Goal: Task Accomplishment & Management: Manage account settings

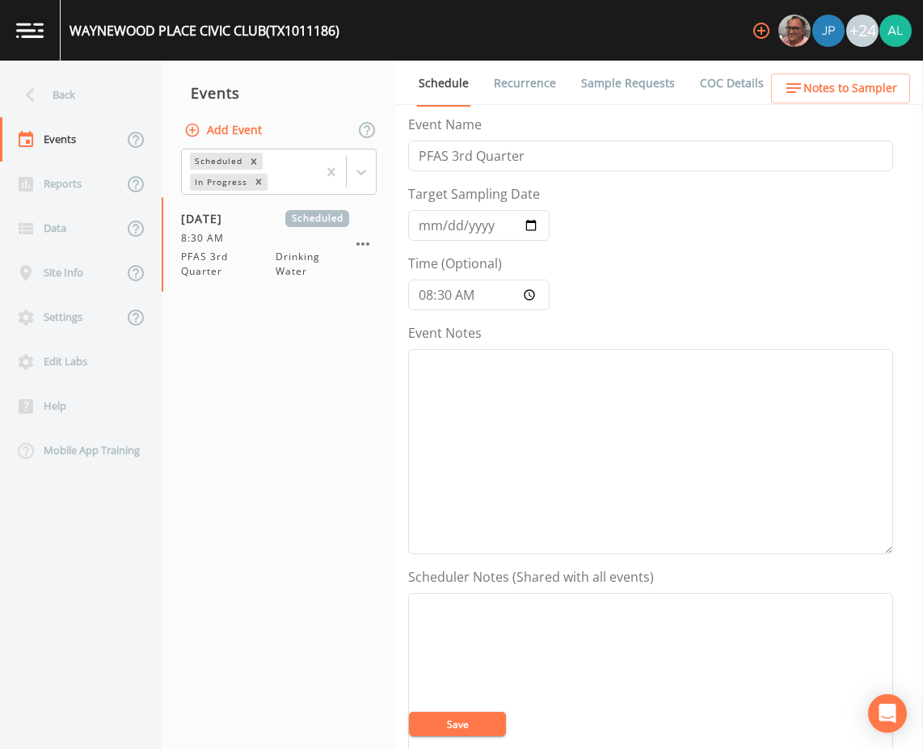
click at [471, 723] on button "Save" at bounding box center [457, 724] width 97 height 24
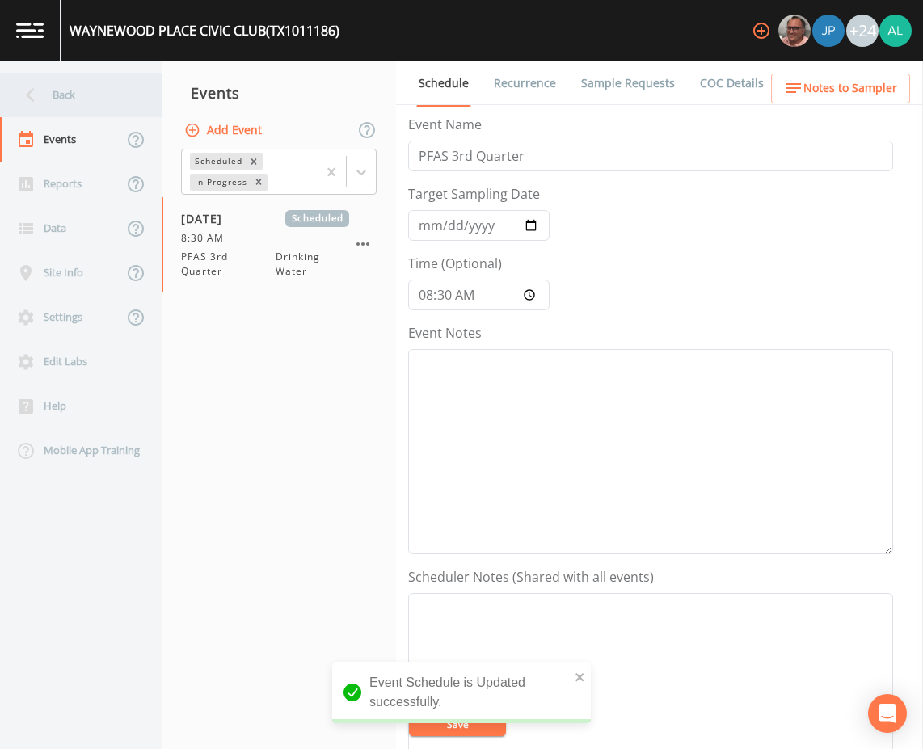
click at [81, 94] on div "Back" at bounding box center [72, 95] width 145 height 44
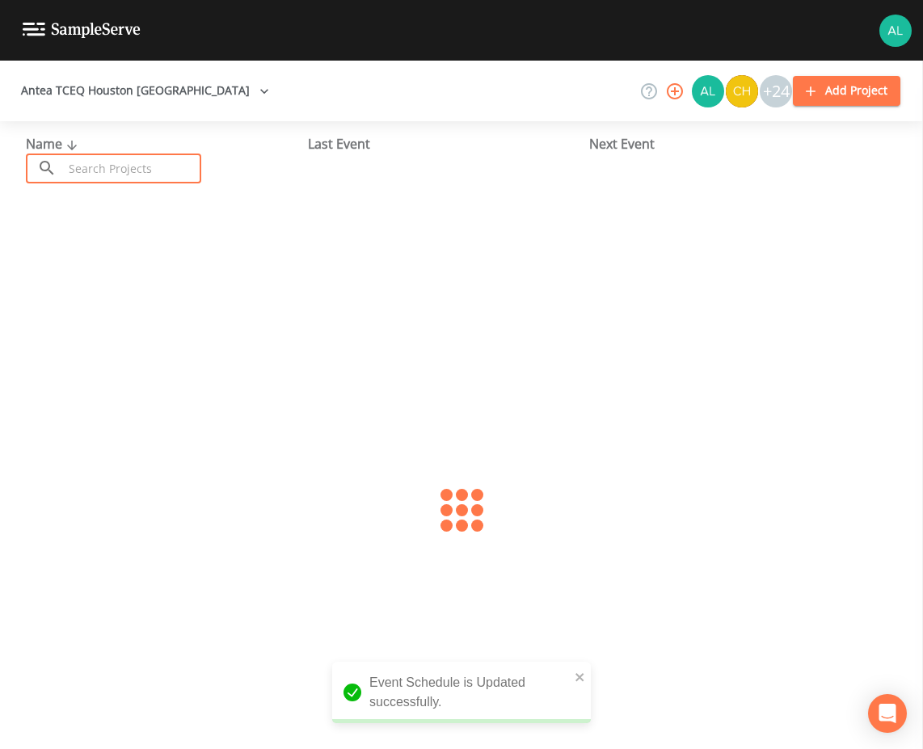
click at [116, 165] on input "text" at bounding box center [132, 169] width 138 height 30
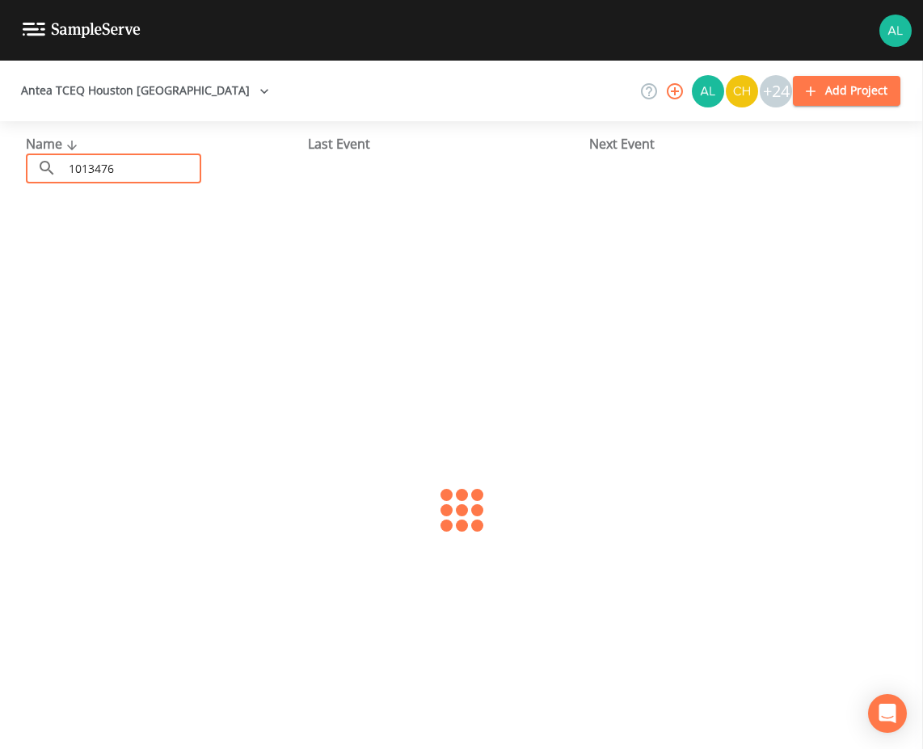
type input "1013476"
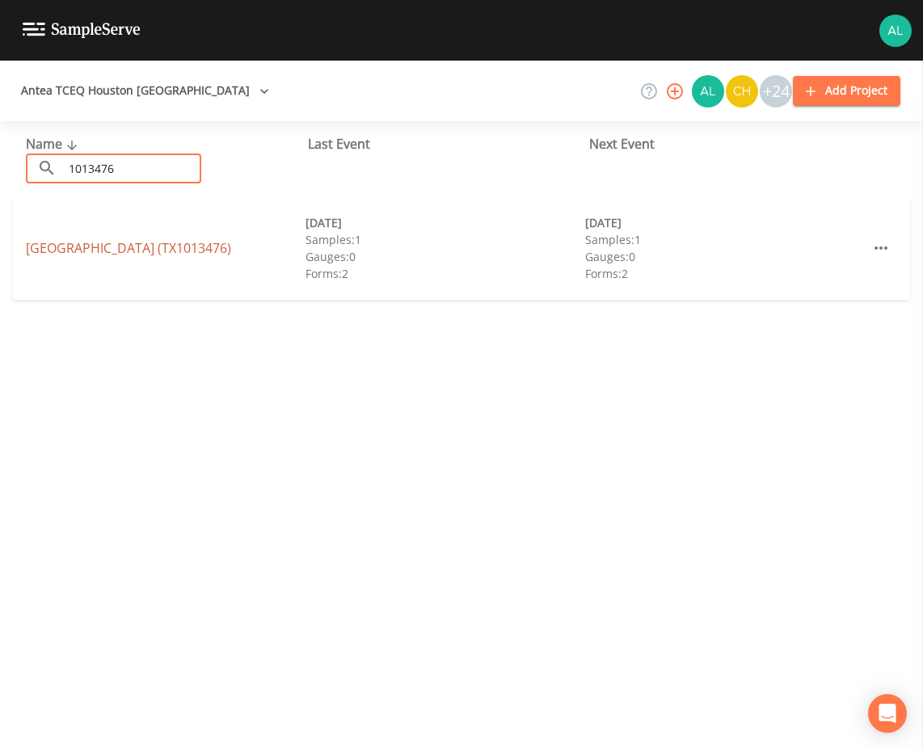
click at [137, 252] on link "[GEOGRAPHIC_DATA] (TX1013476)" at bounding box center [128, 248] width 205 height 18
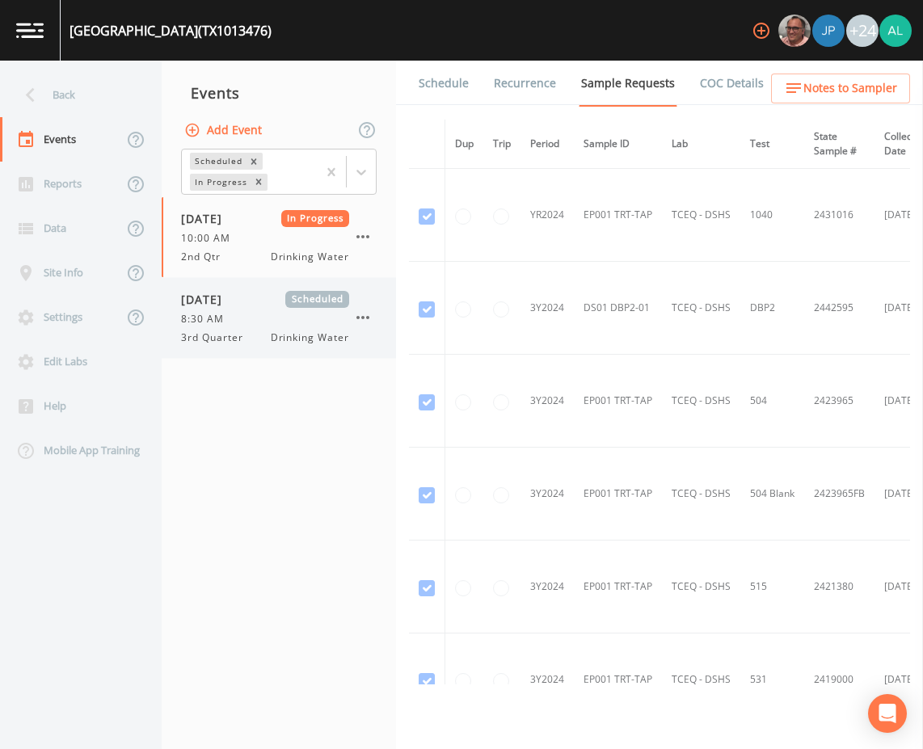
click at [270, 312] on div "[DATE] Scheduled 8:30 AM 3rd Quarter Drinking Water" at bounding box center [265, 318] width 168 height 54
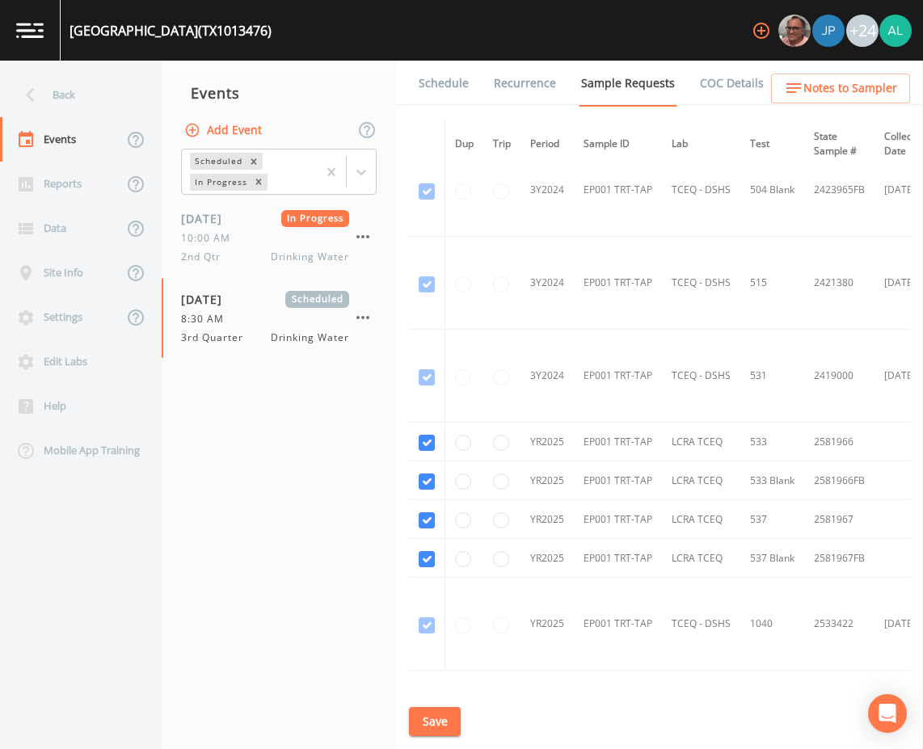
scroll to position [423, 0]
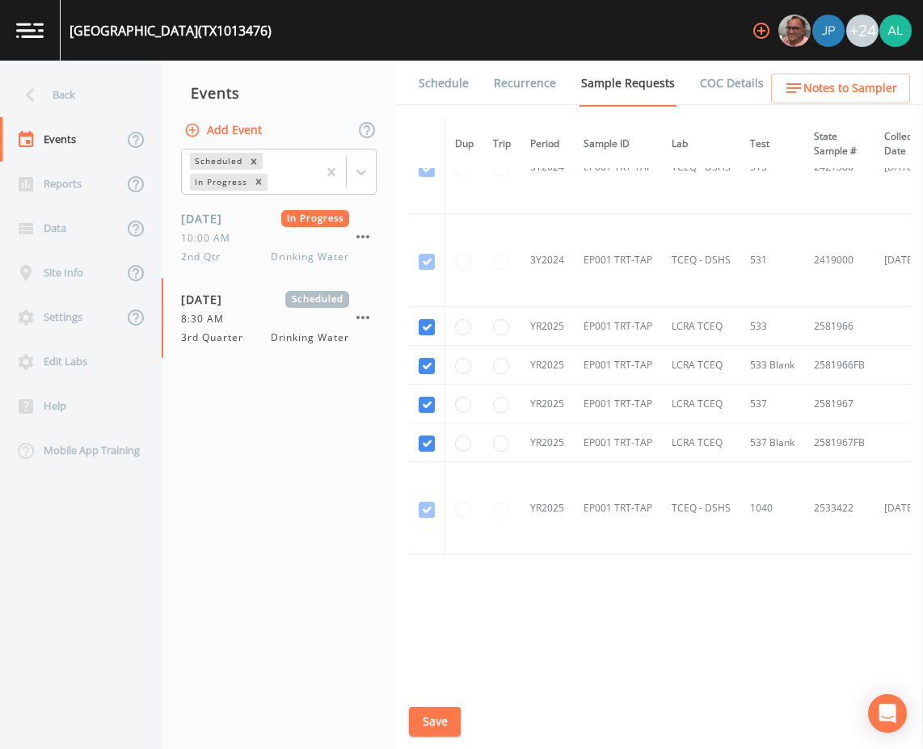
click at [433, 91] on link "Schedule" at bounding box center [443, 83] width 55 height 45
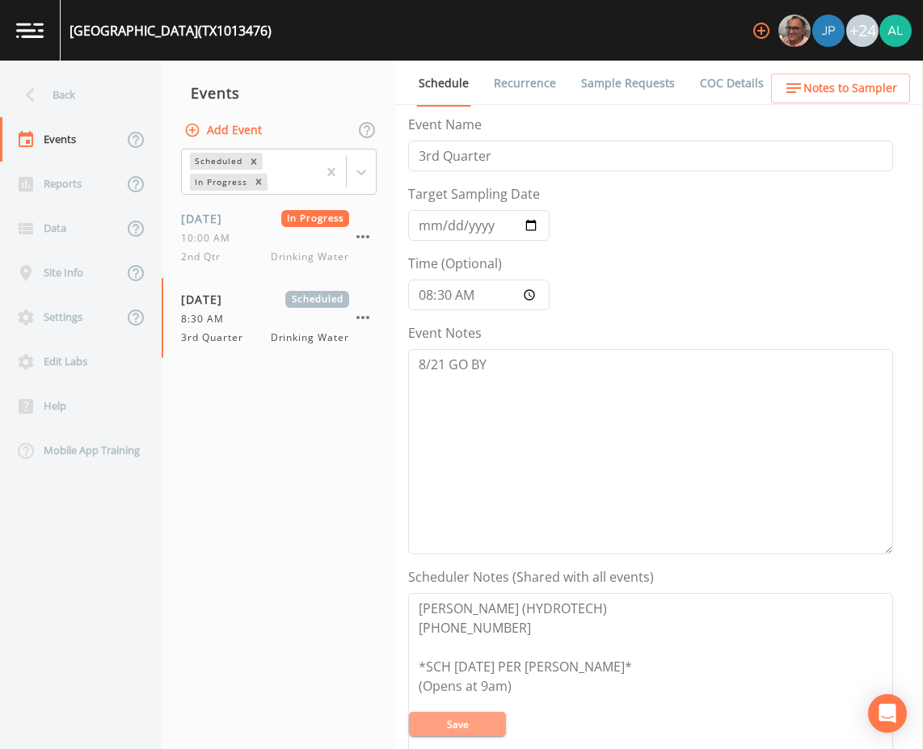
click at [495, 715] on button "Save" at bounding box center [457, 724] width 97 height 24
click at [281, 221] on span "In Progress" at bounding box center [315, 218] width 69 height 17
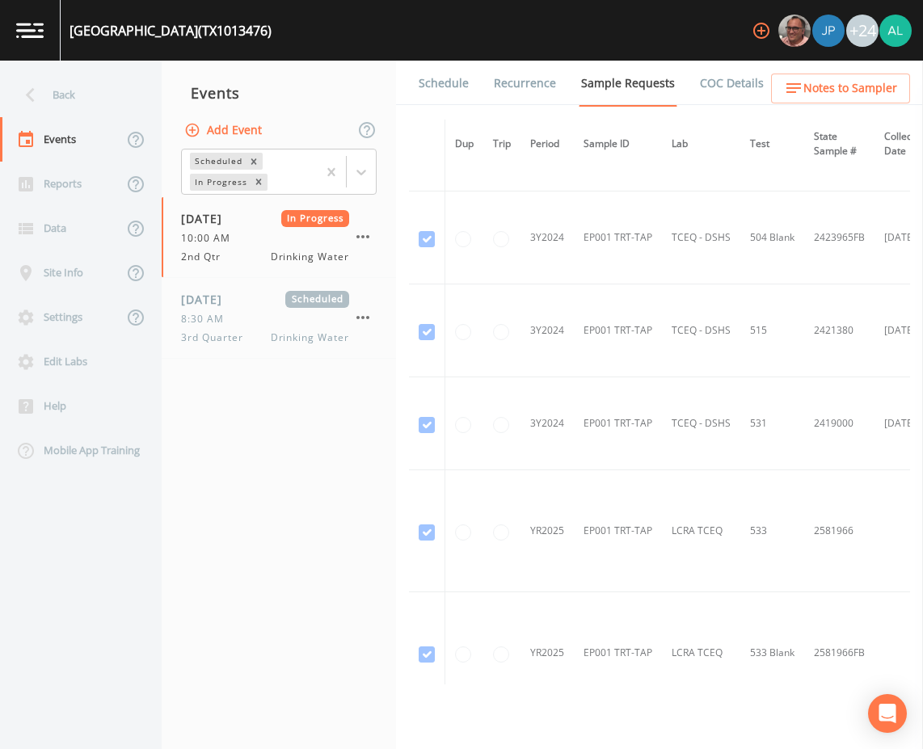
scroll to position [485, 0]
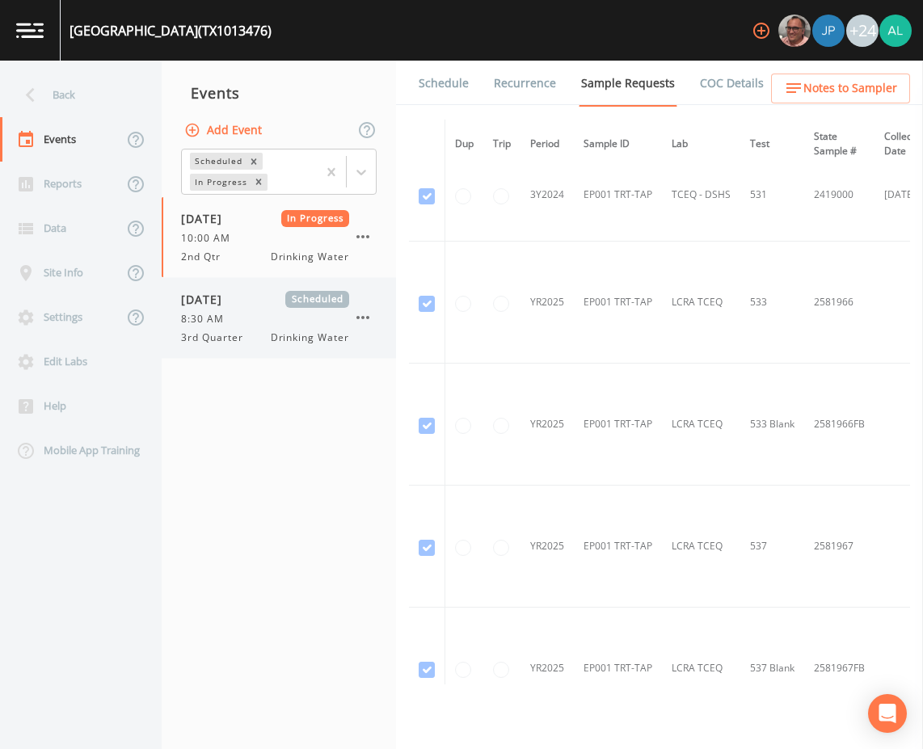
click at [280, 330] on span "Drinking Water" at bounding box center [310, 337] width 78 height 15
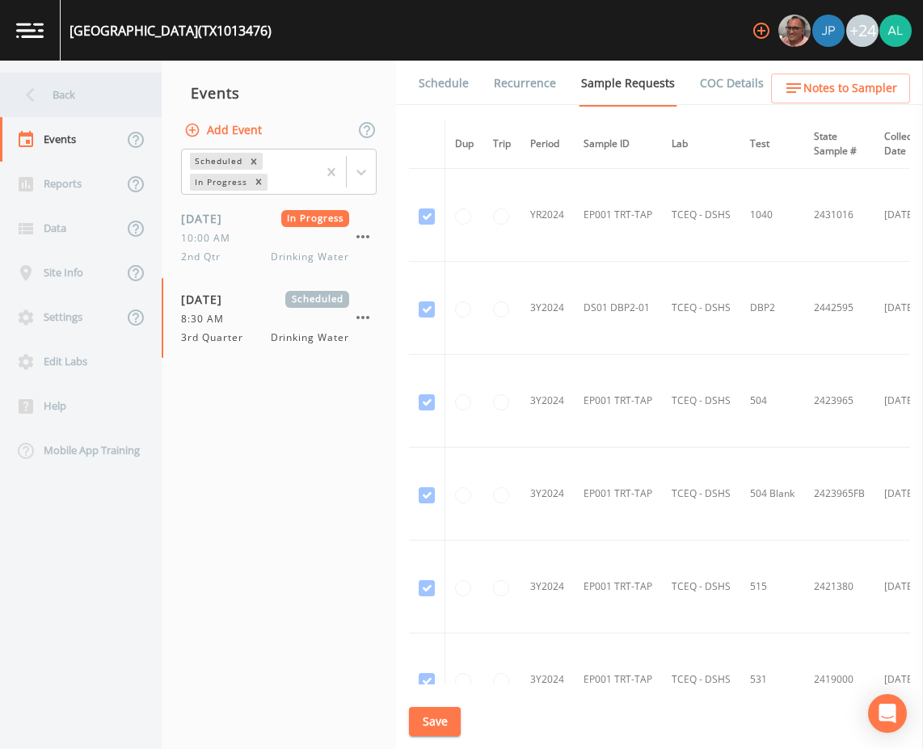
click at [85, 95] on div "Back" at bounding box center [72, 95] width 145 height 44
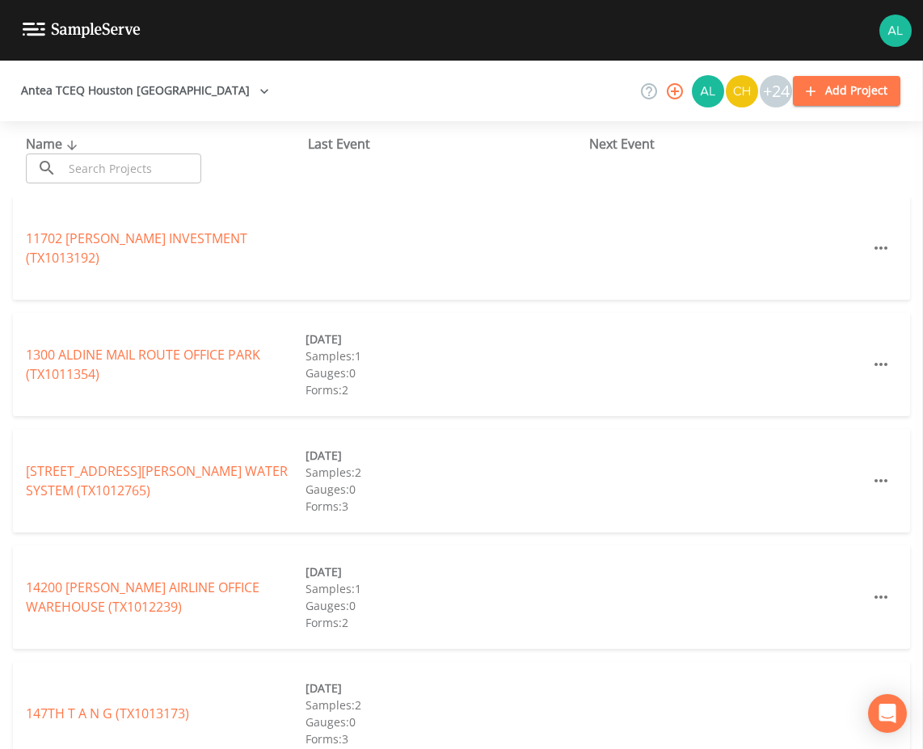
click at [113, 176] on input "text" at bounding box center [132, 169] width 138 height 30
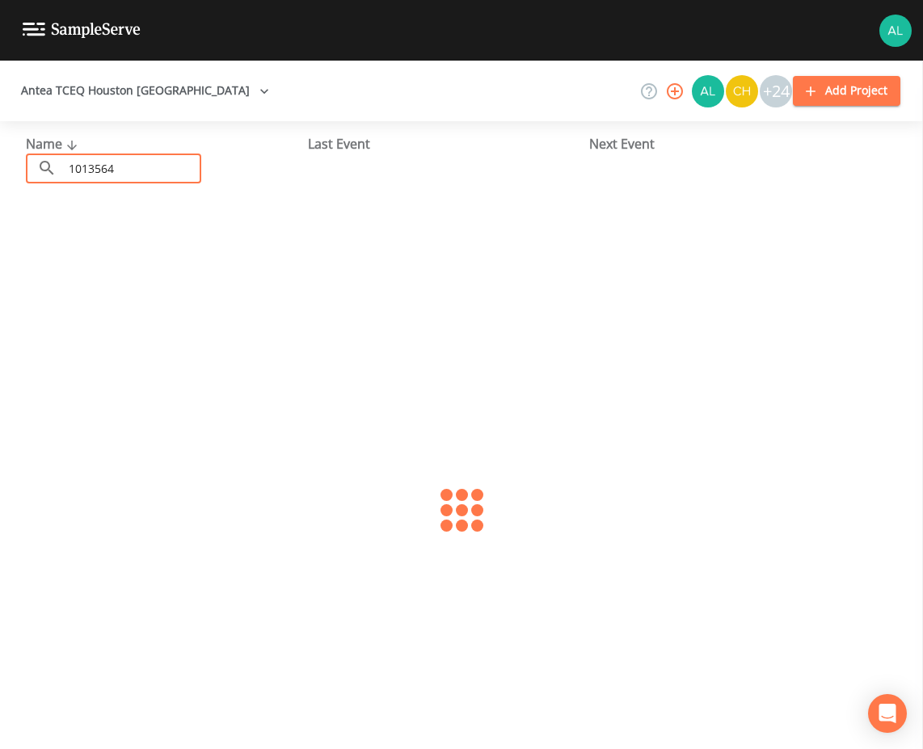
type input "1013564"
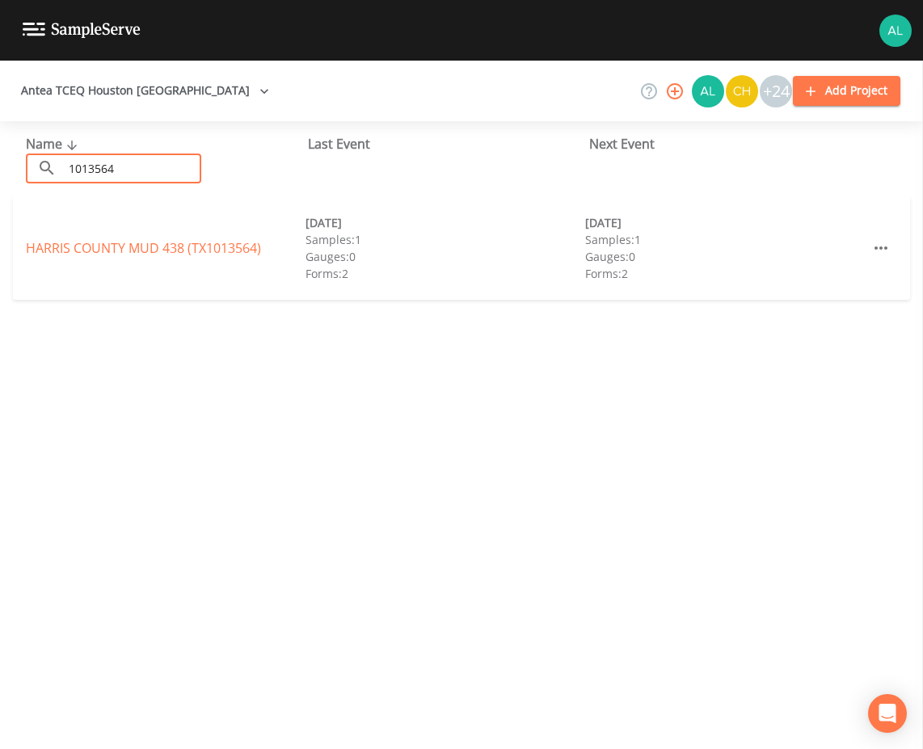
click at [145, 265] on div "HARRIS COUNTY MUD 438 (TX1013564) [DATE] Samples: 1 Gauges: 0 Forms: 2 [DATE] S…" at bounding box center [461, 247] width 897 height 103
click at [166, 245] on link "[GEOGRAPHIC_DATA] 438 (TX1013564)" at bounding box center [143, 248] width 235 height 18
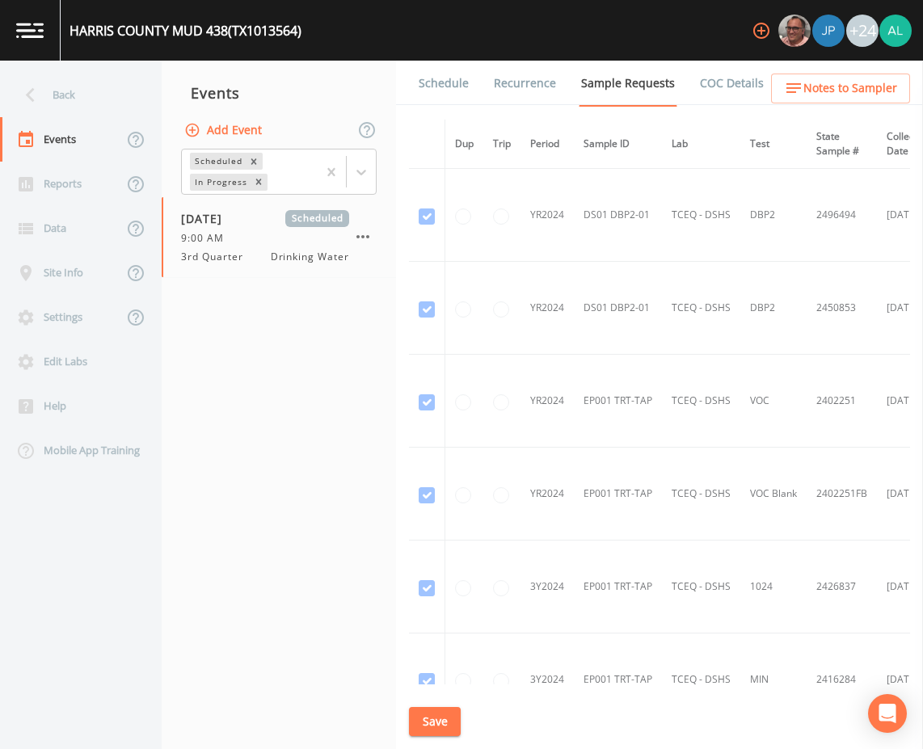
click at [454, 87] on link "Schedule" at bounding box center [443, 83] width 55 height 45
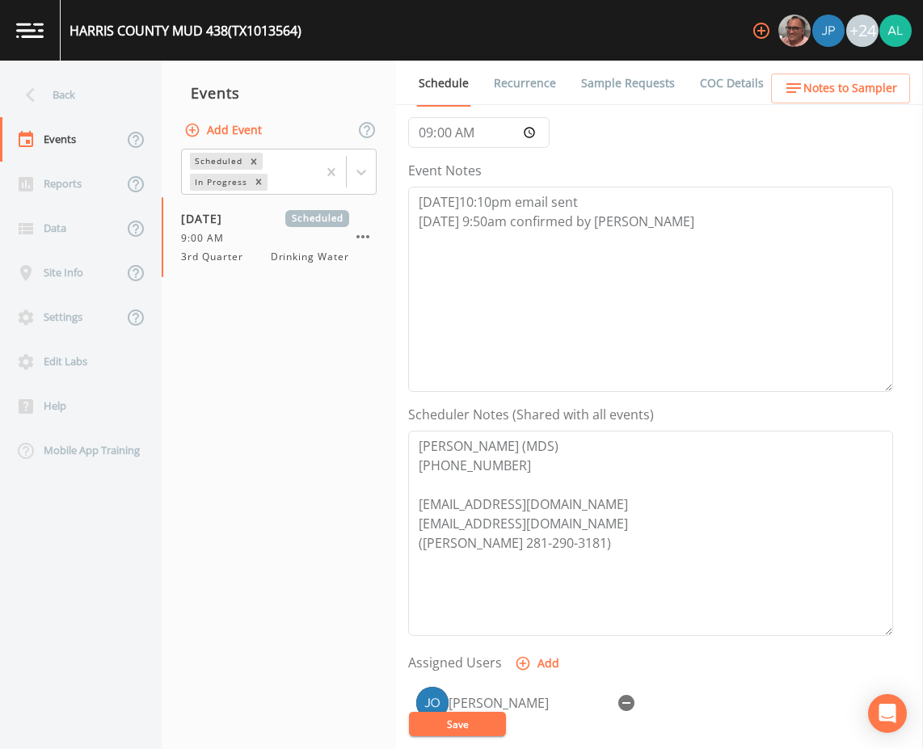
scroll to position [149, 0]
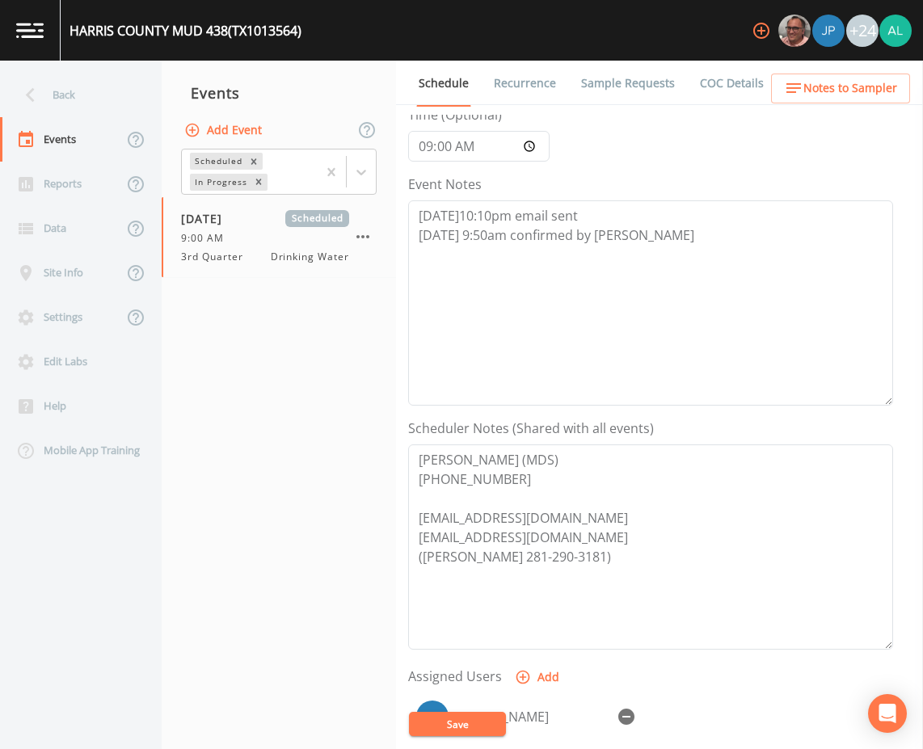
click at [79, 97] on div "Back" at bounding box center [72, 95] width 145 height 44
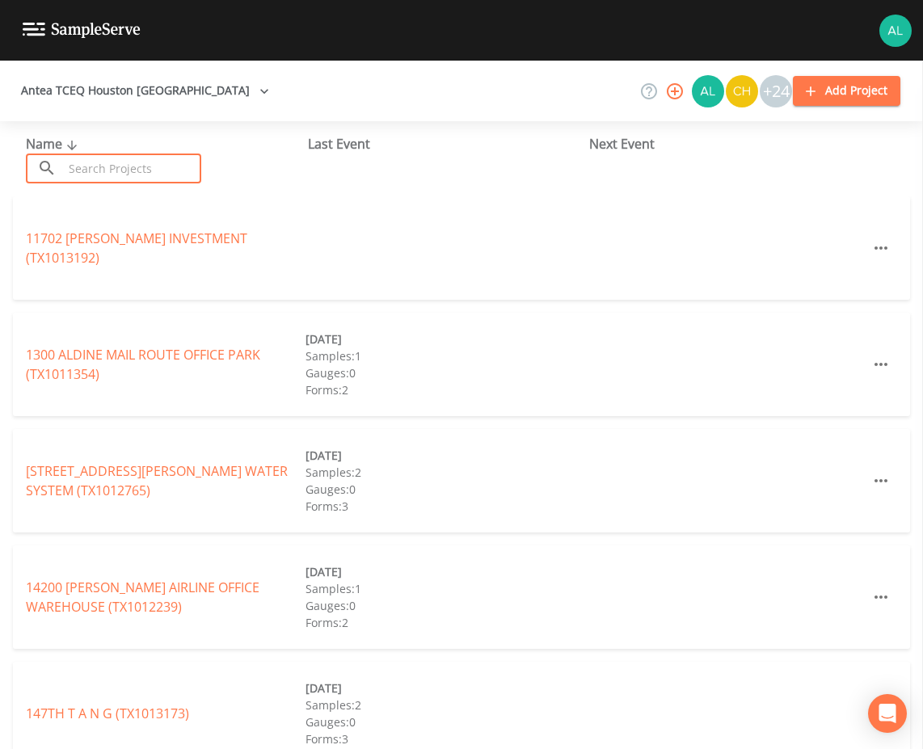
click at [141, 154] on input "text" at bounding box center [132, 169] width 138 height 30
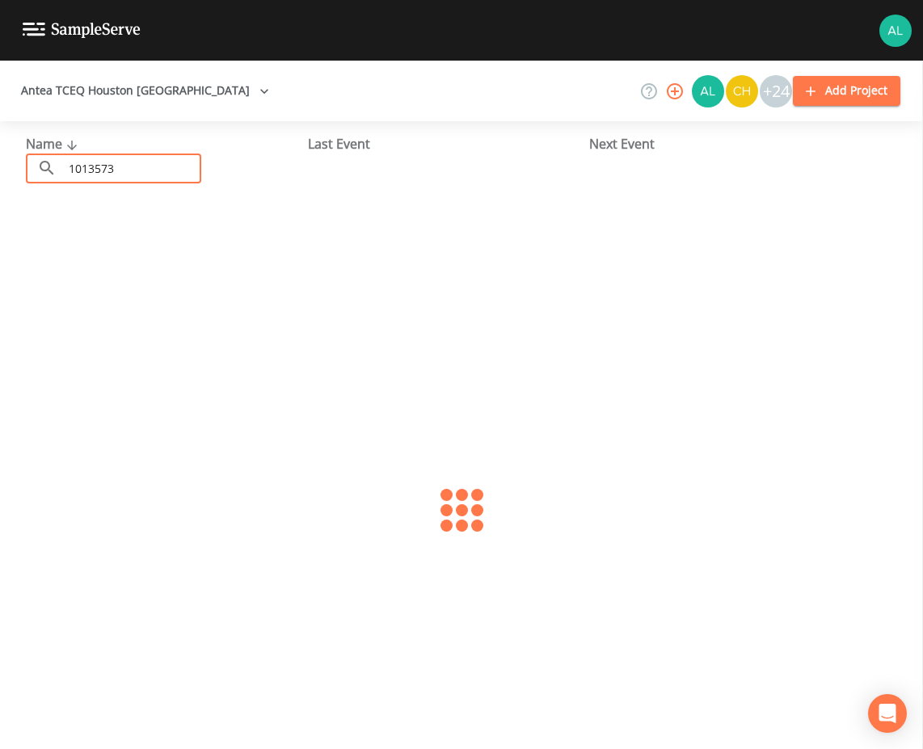
type input "1013573"
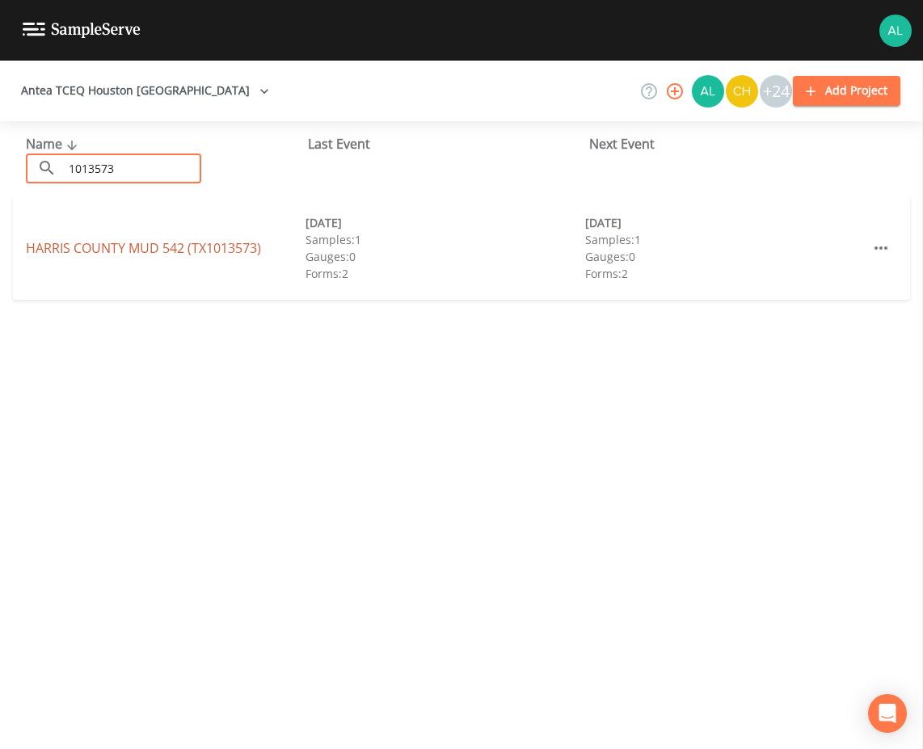
click at [229, 245] on link "[GEOGRAPHIC_DATA] 542 (TX1013573)" at bounding box center [143, 248] width 235 height 18
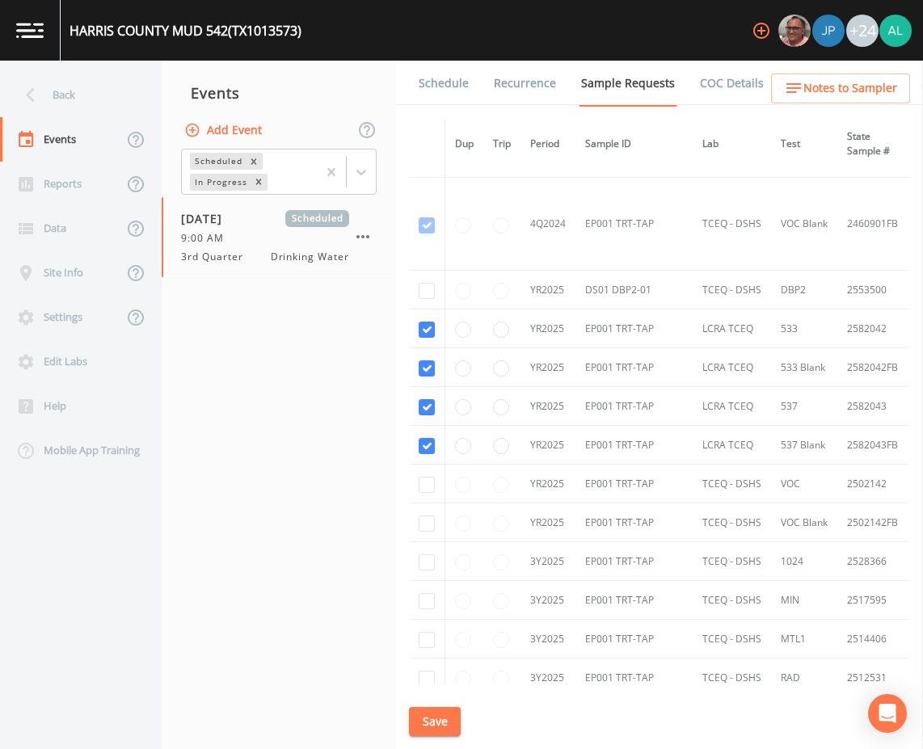
scroll to position [1697, 0]
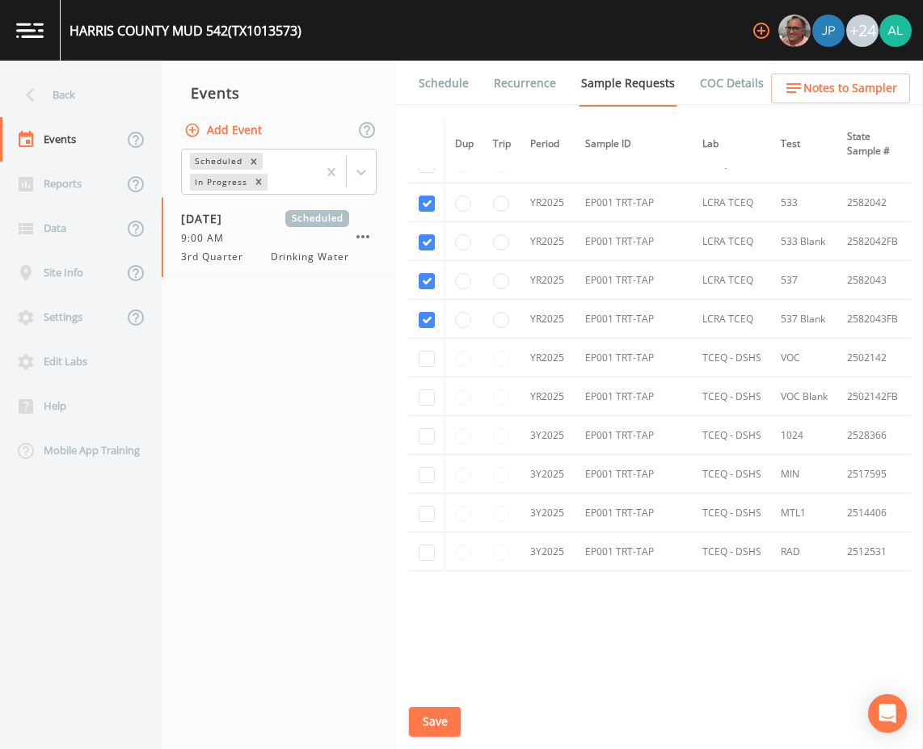
click at [429, 77] on link "Schedule" at bounding box center [443, 83] width 55 height 45
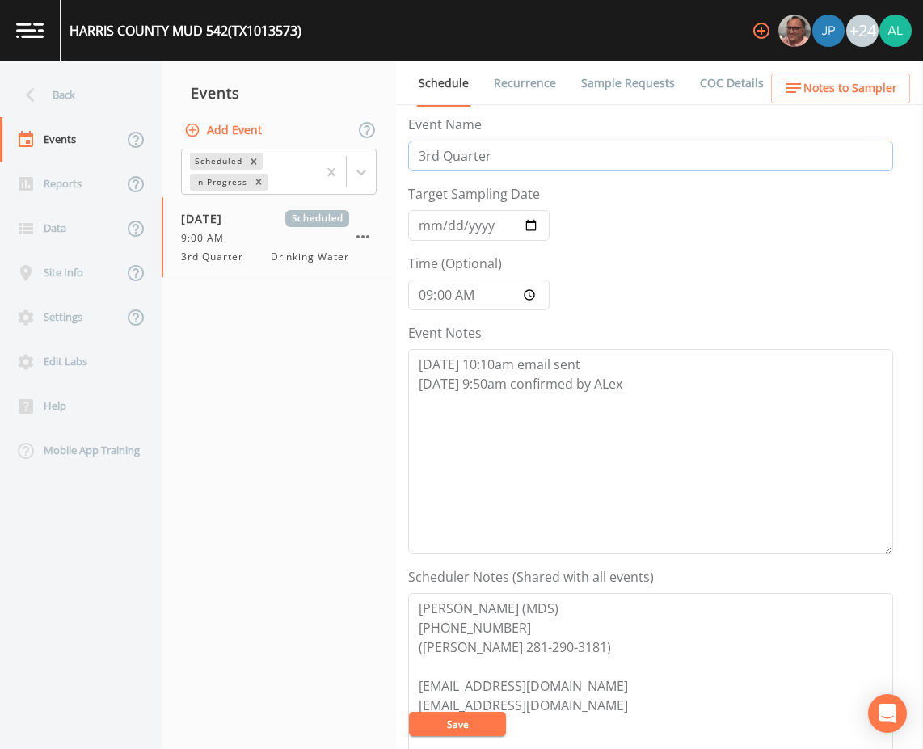
click at [424, 155] on input "3rd Quarter" at bounding box center [650, 156] width 485 height 31
type input "PFAS 3rd Quarter"
click at [482, 718] on button "Save" at bounding box center [457, 724] width 97 height 24
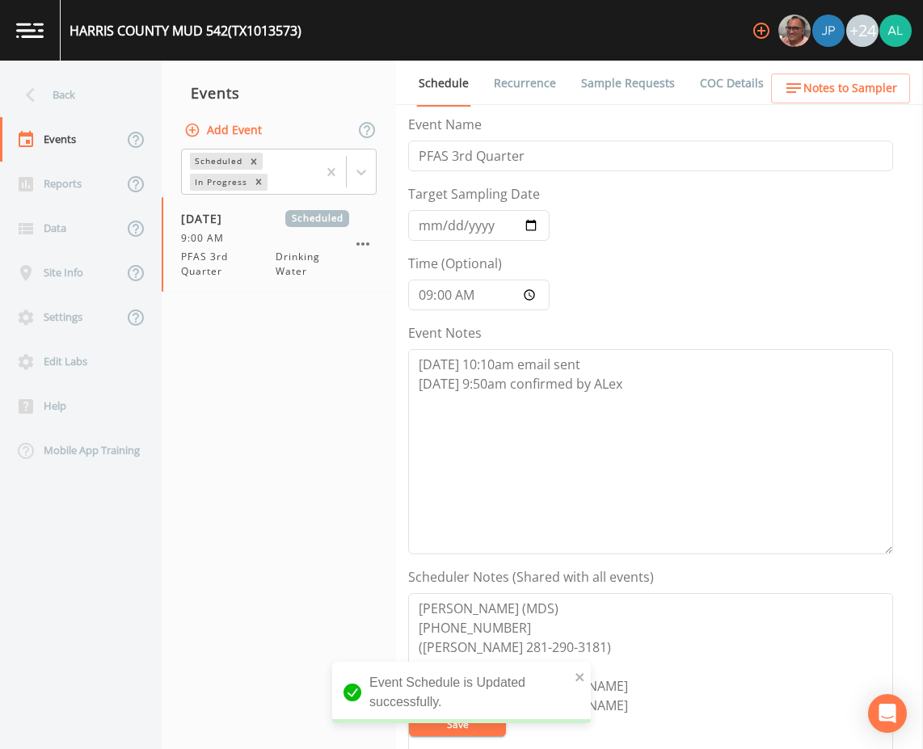
click at [803, 86] on icon "button" at bounding box center [793, 87] width 19 height 19
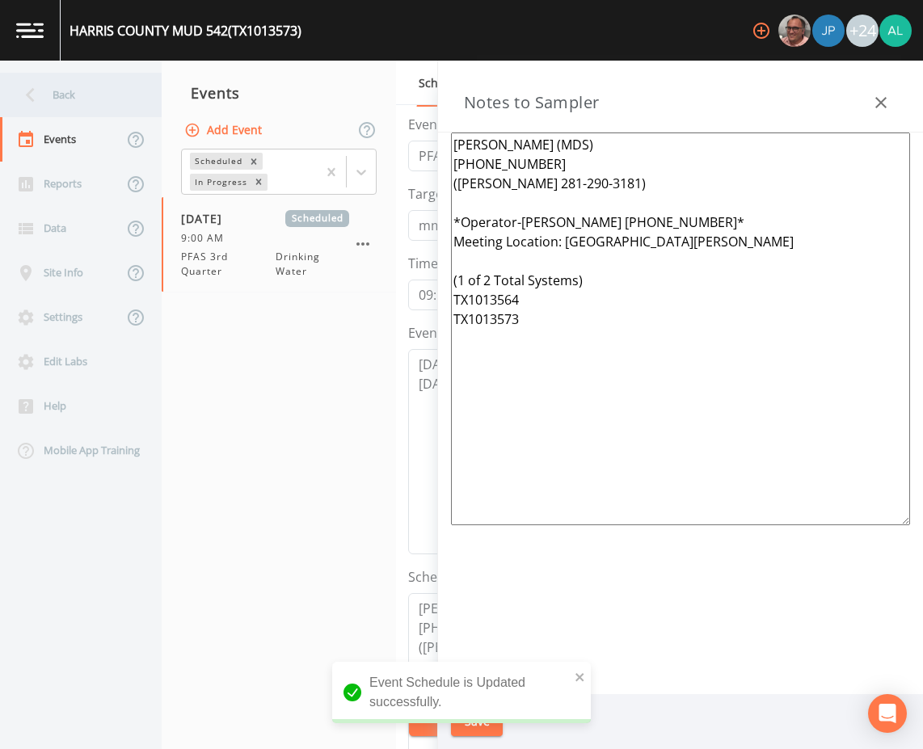
click at [82, 98] on div "Back" at bounding box center [72, 95] width 145 height 44
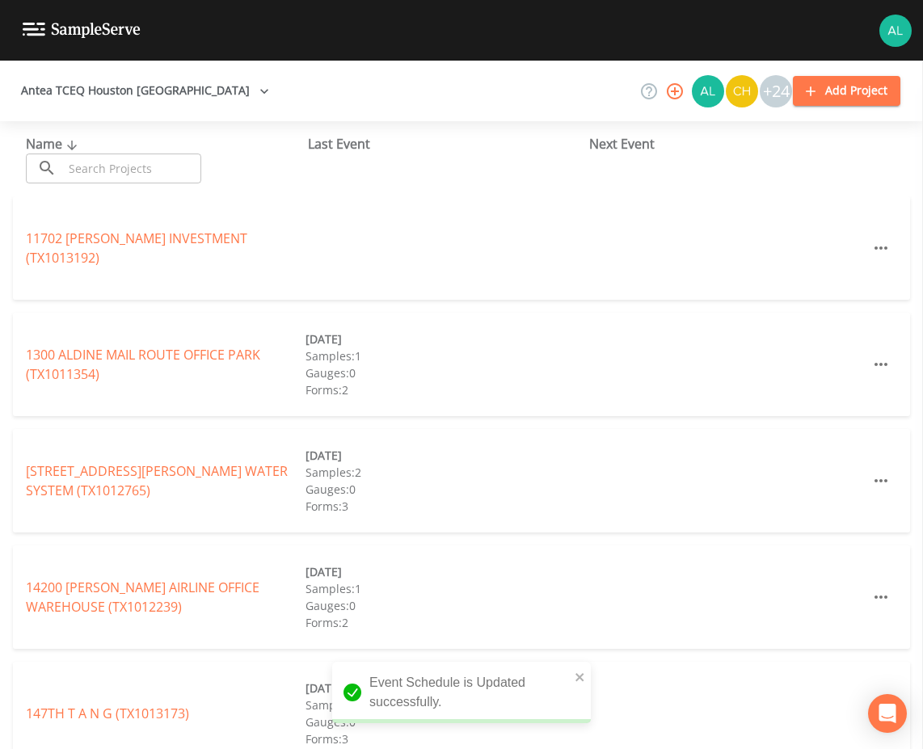
click at [109, 171] on input "text" at bounding box center [132, 169] width 138 height 30
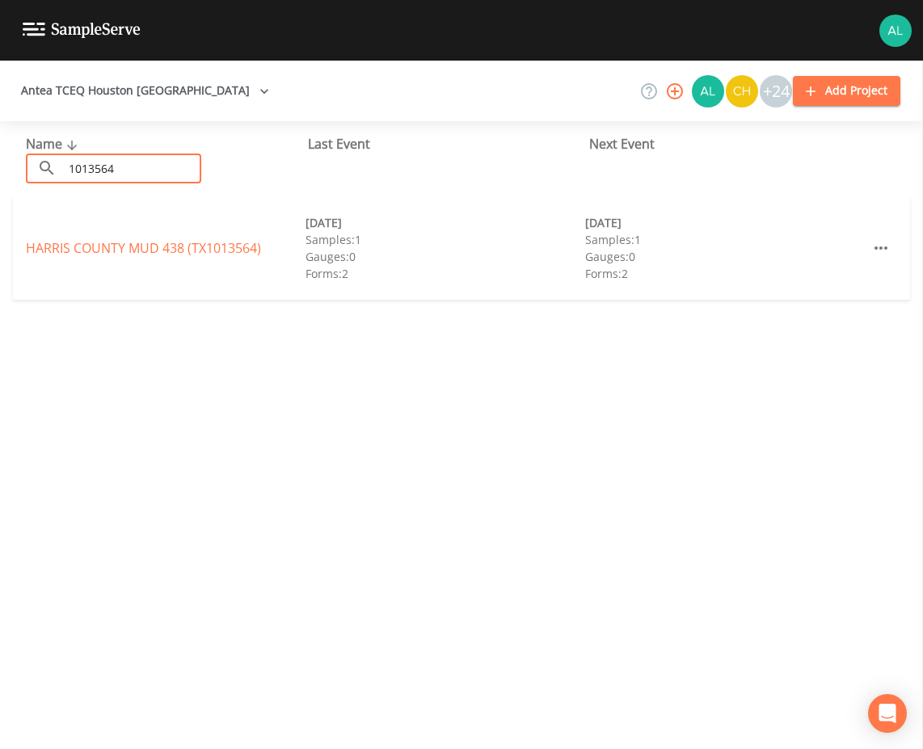
type input "1013564"
click at [161, 242] on link "[GEOGRAPHIC_DATA] 438 (TX1013564)" at bounding box center [143, 248] width 235 height 18
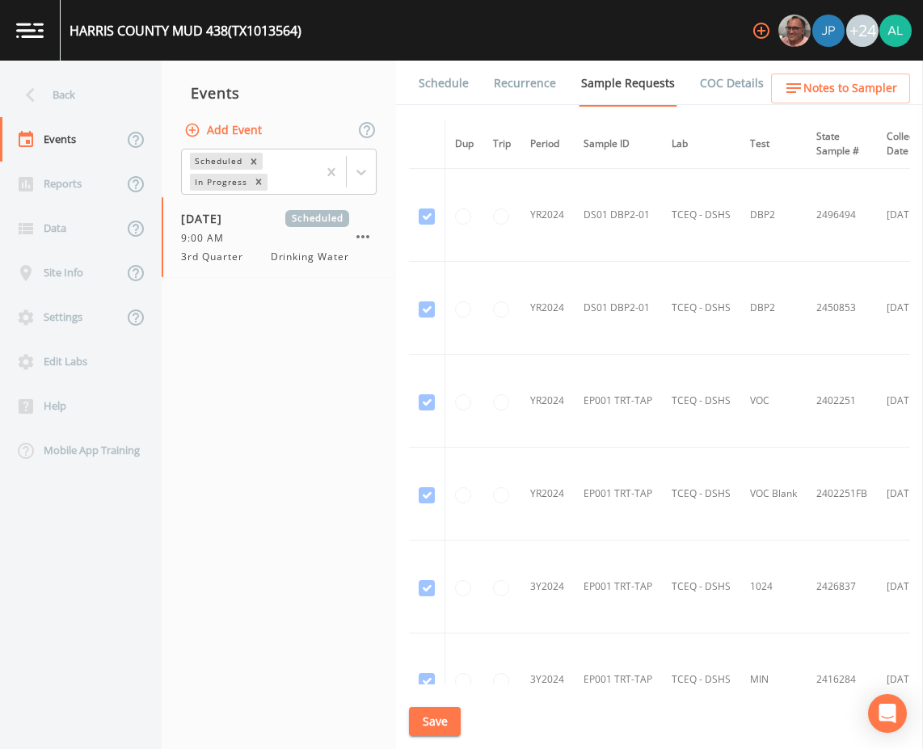
click at [437, 73] on link "Schedule" at bounding box center [443, 83] width 55 height 45
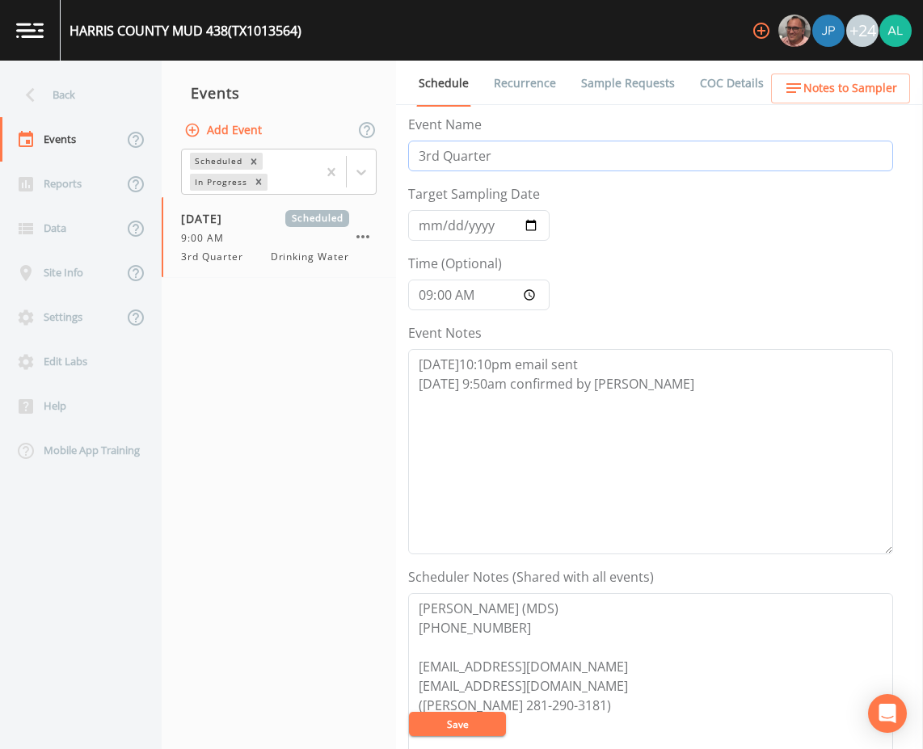
click at [425, 152] on input "3rd Quarter" at bounding box center [650, 156] width 485 height 31
type input "PFAS 3rd Quarter"
click at [445, 728] on button "Save" at bounding box center [457, 724] width 97 height 24
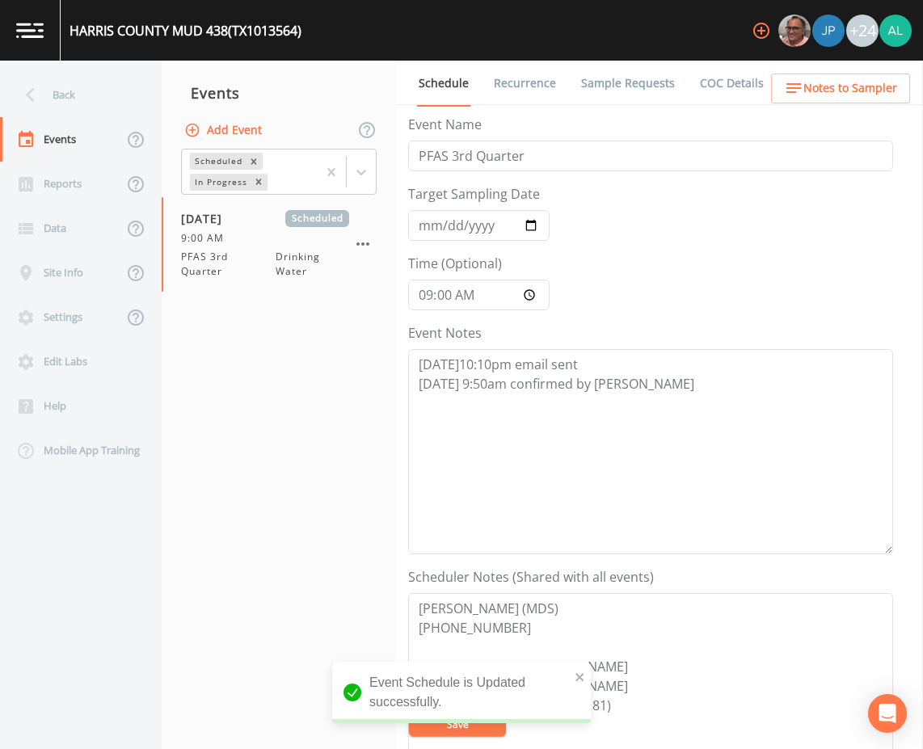
click at [74, 104] on div "Back" at bounding box center [72, 95] width 145 height 44
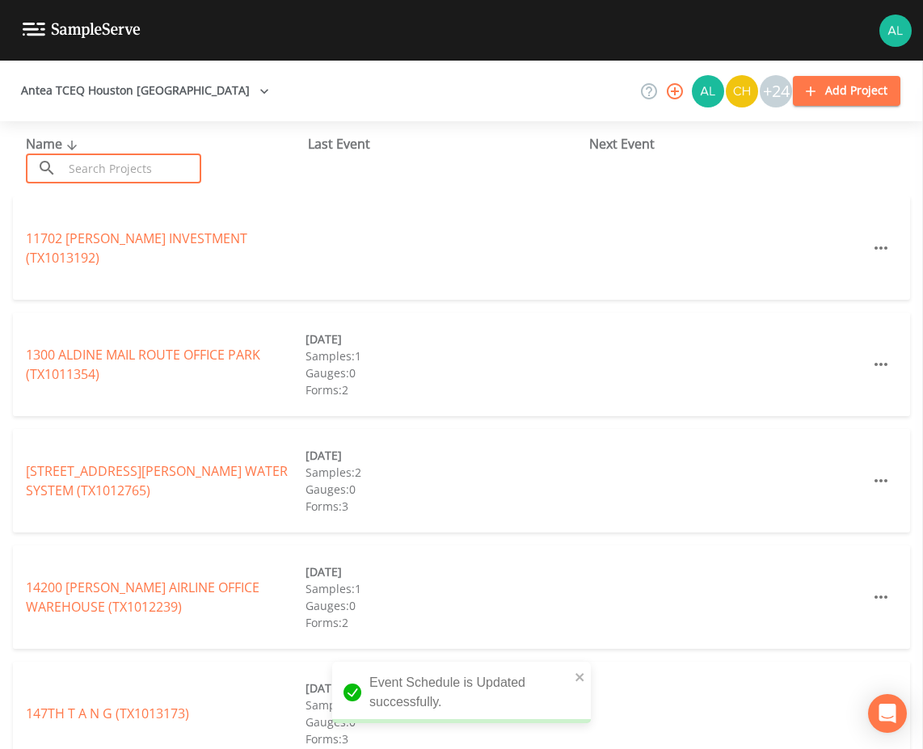
click at [124, 179] on input "text" at bounding box center [132, 169] width 138 height 30
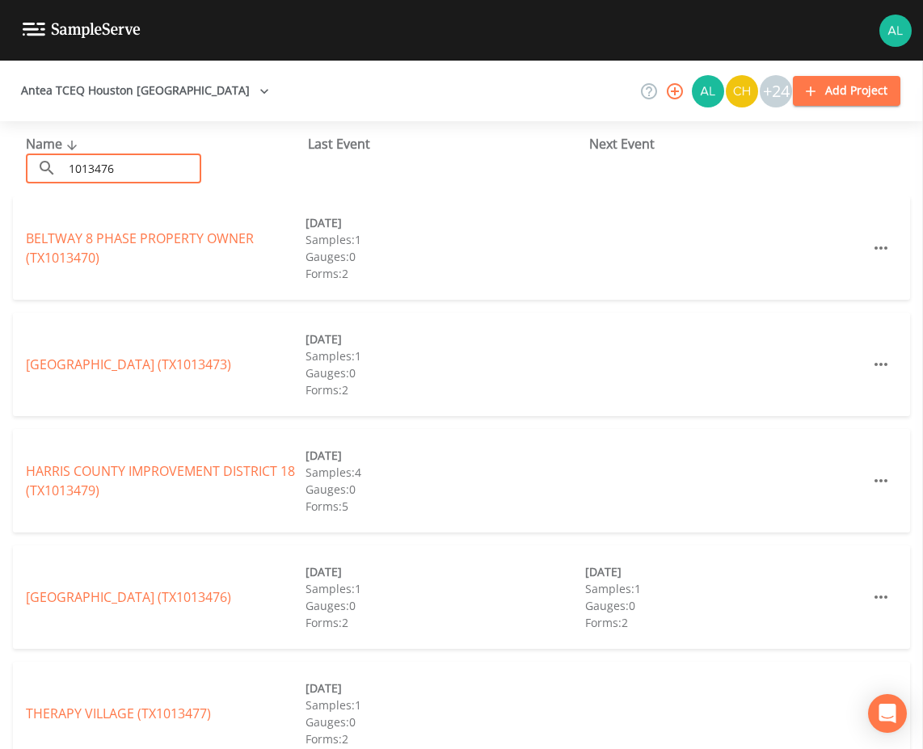
type input "1013476"
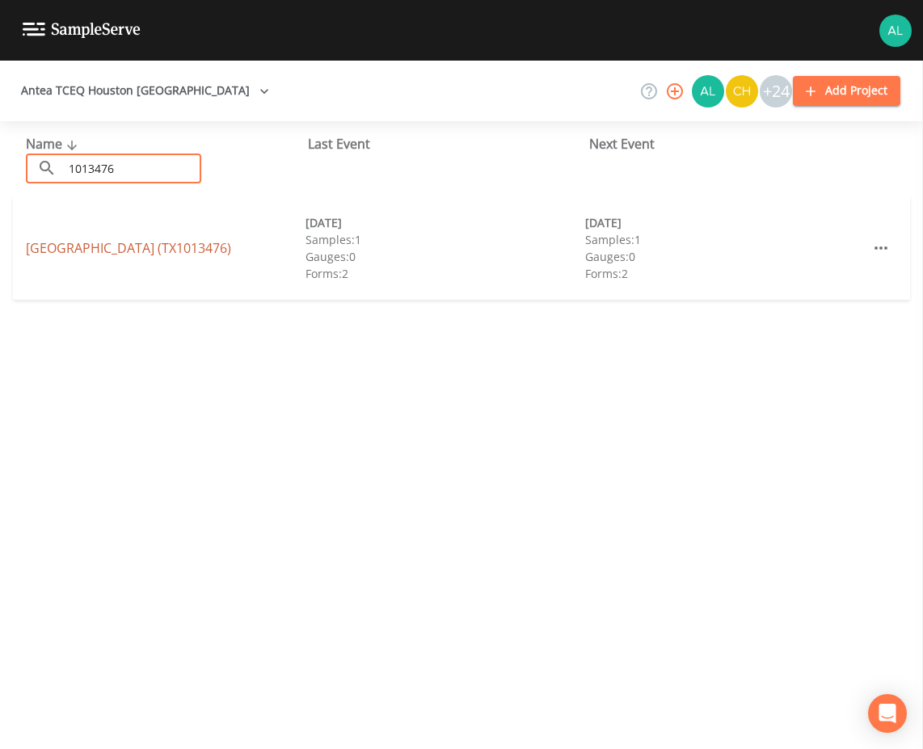
click at [136, 242] on link "[GEOGRAPHIC_DATA] (TX1013476)" at bounding box center [128, 248] width 205 height 18
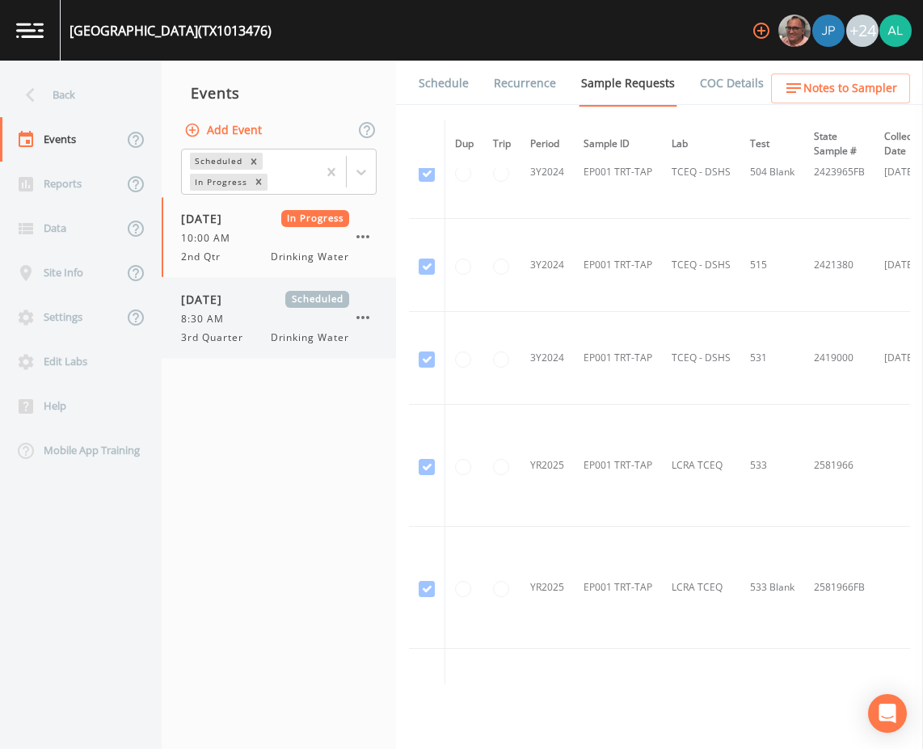
scroll to position [323, 0]
drag, startPoint x: 297, startPoint y: 326, endPoint x: 400, endPoint y: 327, distance: 103.4
click at [297, 328] on div "[DATE] Scheduled 8:30 AM 3rd Quarter Drinking Water" at bounding box center [265, 318] width 168 height 54
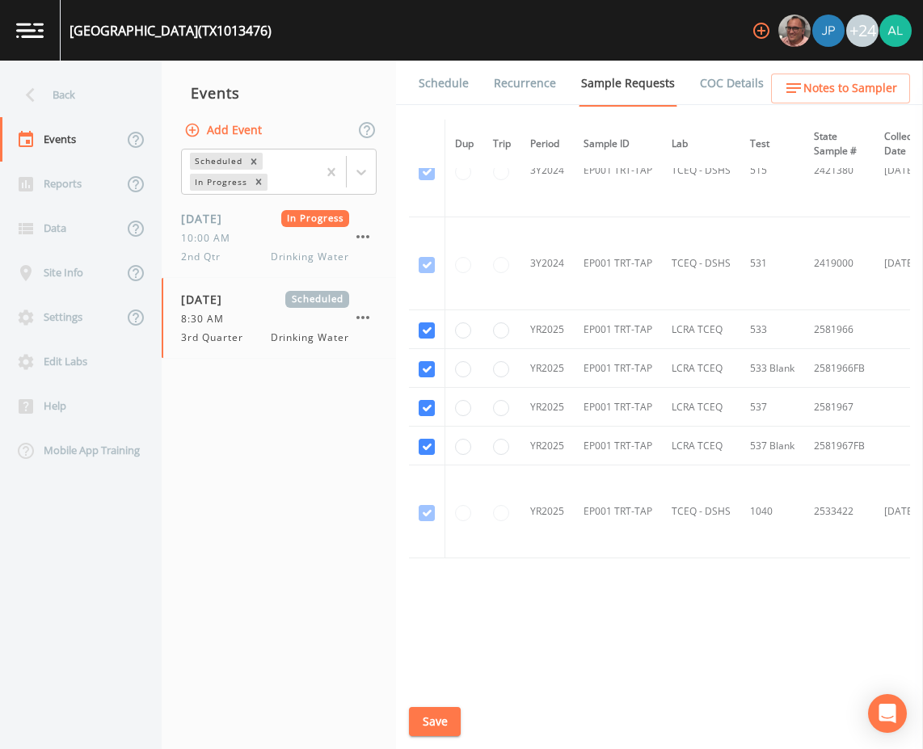
scroll to position [423, 0]
click at [452, 100] on link "Schedule" at bounding box center [443, 83] width 55 height 45
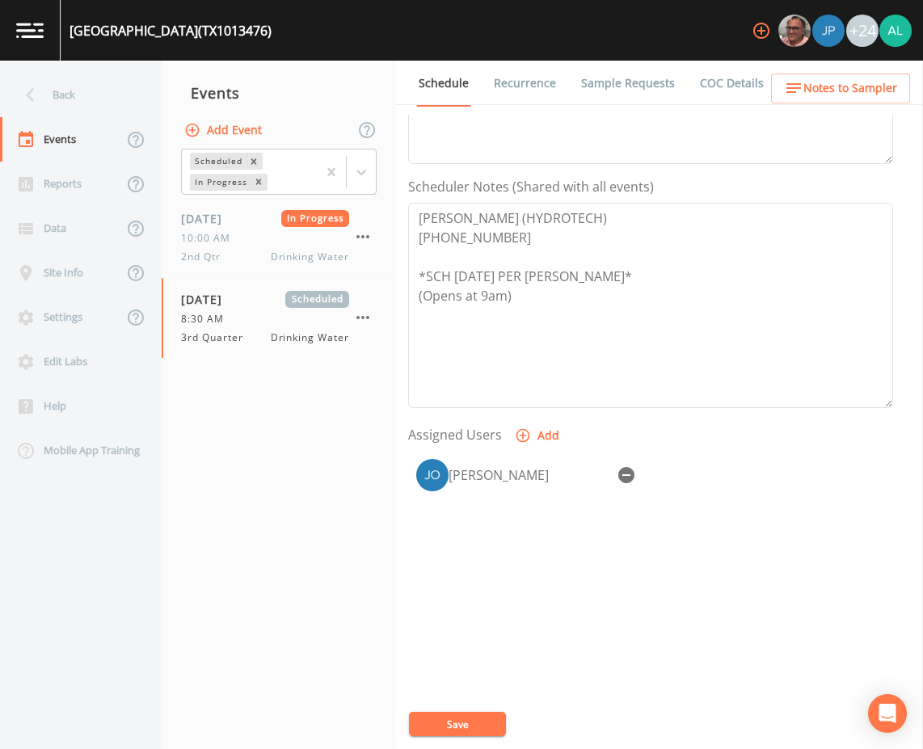
scroll to position [391, 0]
click at [431, 722] on button "Save" at bounding box center [457, 724] width 97 height 24
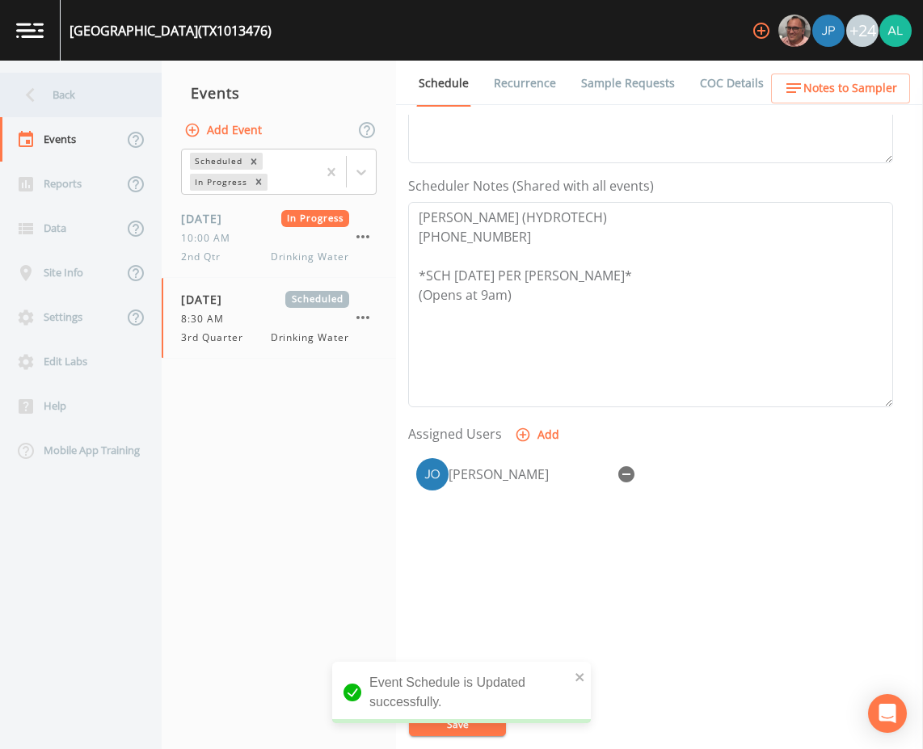
click at [44, 80] on div "Back" at bounding box center [72, 95] width 145 height 44
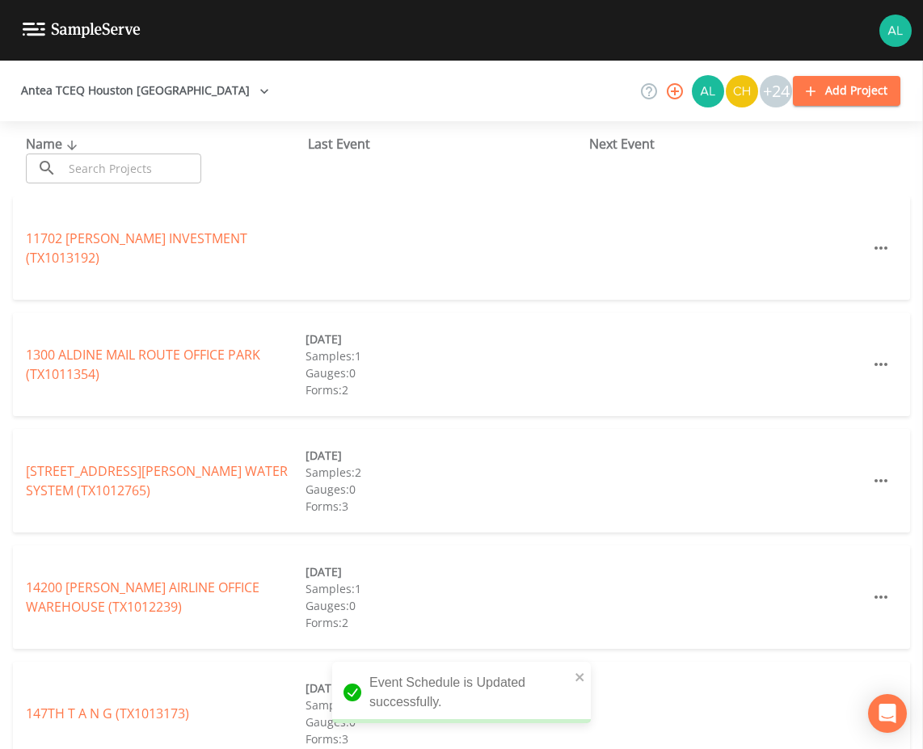
click at [91, 154] on input "text" at bounding box center [132, 169] width 138 height 30
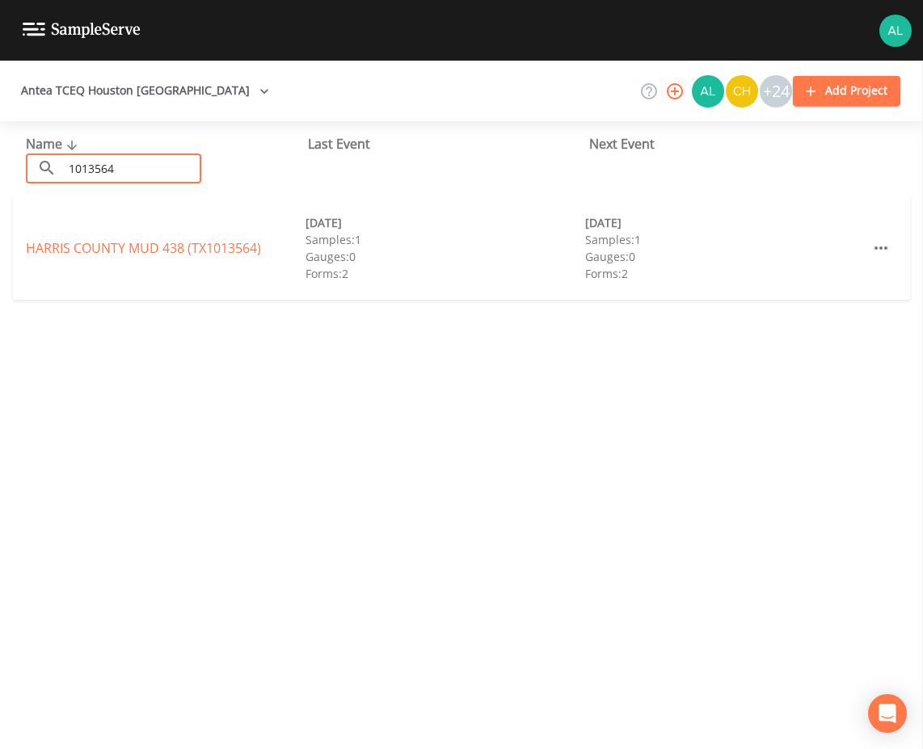
type input "1013564"
click at [183, 259] on div "HARRIS COUNTY MUD 438 (TX1013564) [DATE] Samples: 1 Gauges: 0 Forms: 2 [DATE] S…" at bounding box center [461, 247] width 897 height 103
click at [204, 253] on link "[GEOGRAPHIC_DATA] 438 (TX1013564)" at bounding box center [143, 248] width 235 height 18
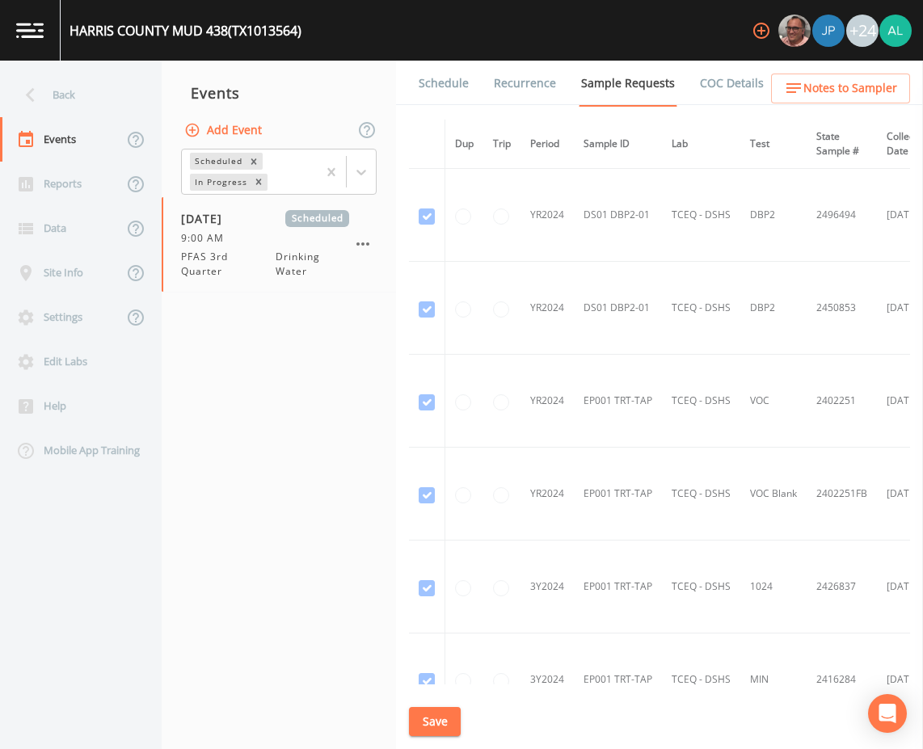
click at [438, 88] on link "Schedule" at bounding box center [443, 83] width 55 height 45
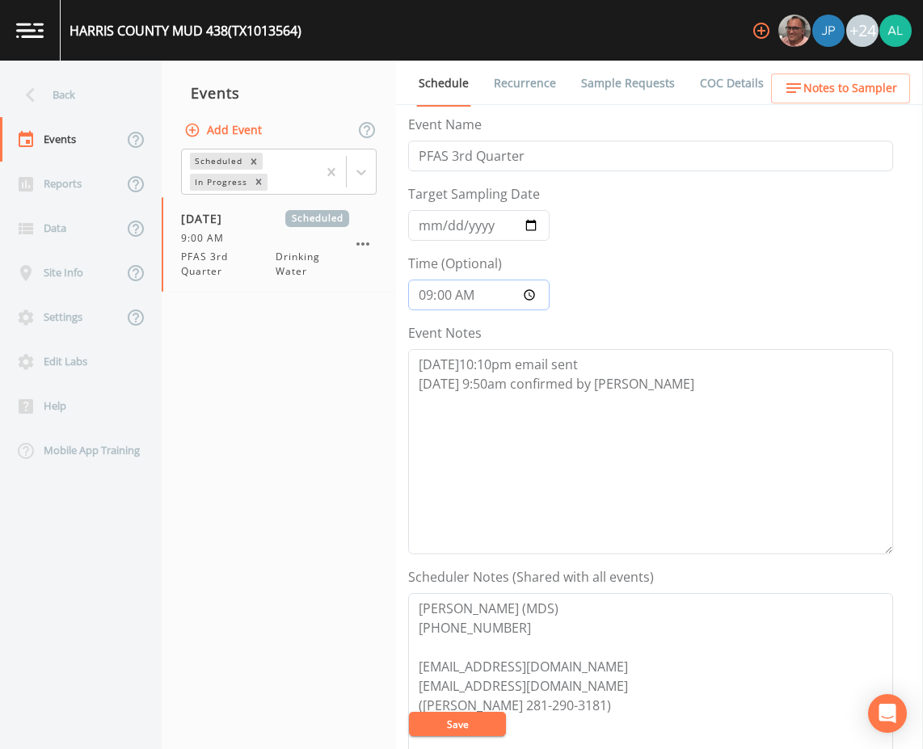
click at [447, 299] on input "09:00:00" at bounding box center [478, 295] width 141 height 31
type input "09:30"
click at [409, 712] on button "Save" at bounding box center [457, 724] width 97 height 24
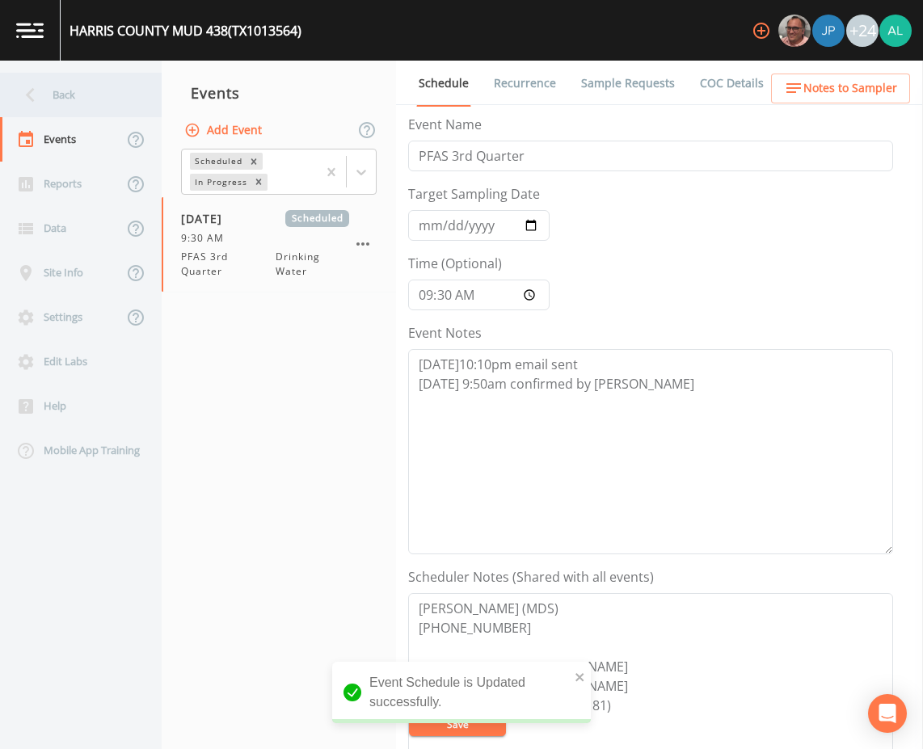
click at [65, 112] on div "Back" at bounding box center [72, 95] width 145 height 44
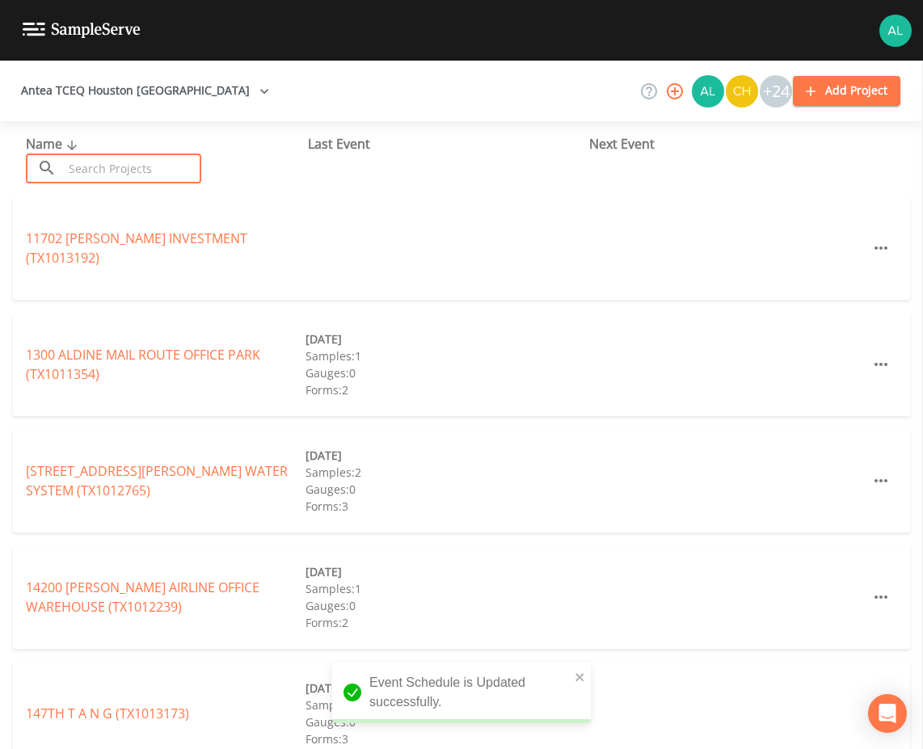
click at [78, 158] on input "text" at bounding box center [132, 169] width 138 height 30
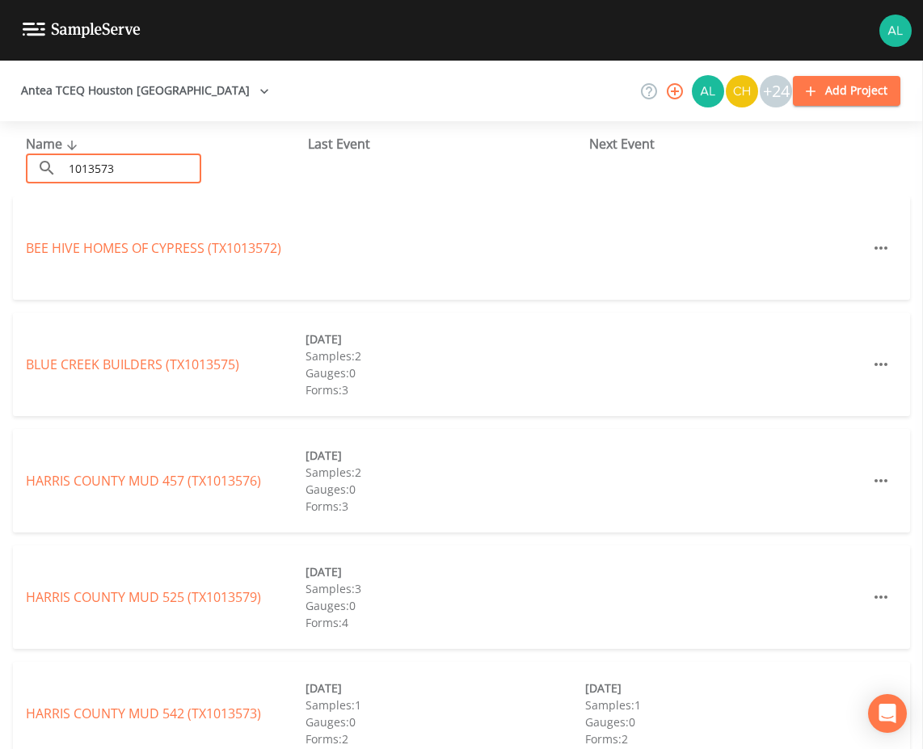
type input "1013573"
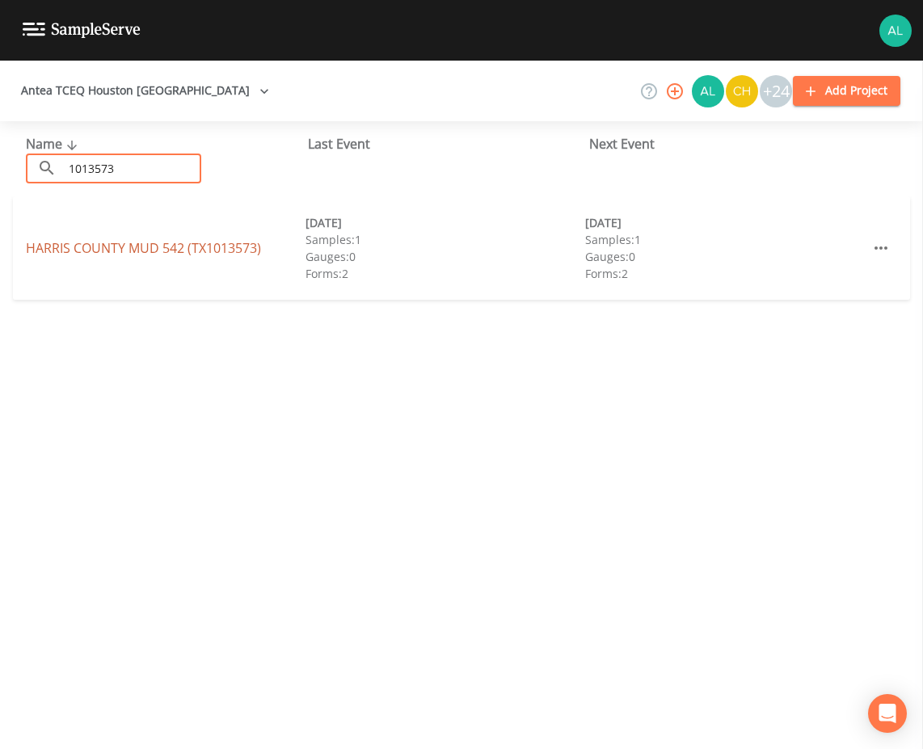
drag, startPoint x: 170, startPoint y: 234, endPoint x: 171, endPoint y: 244, distance: 9.8
click at [171, 244] on div "HARRIS COUNTY MUD 542 (TX1013573) [DATE] Samples: 1 Gauges: 0 Forms: 2 [DATE] S…" at bounding box center [461, 247] width 897 height 103
click at [171, 244] on link "[GEOGRAPHIC_DATA] 542 (TX1013573)" at bounding box center [143, 248] width 235 height 18
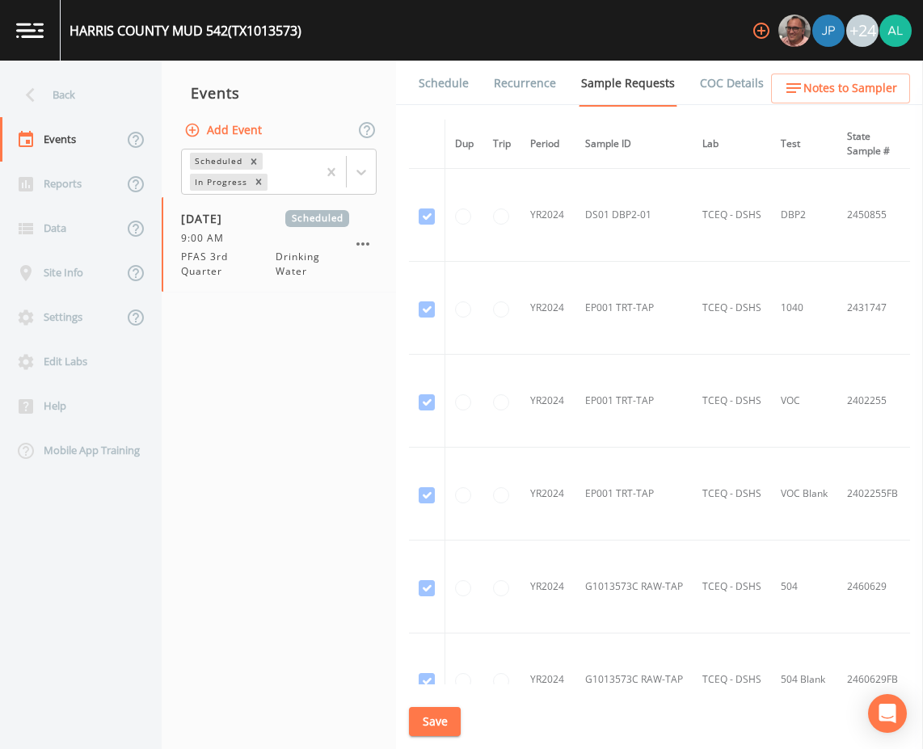
drag, startPoint x: 451, startPoint y: 90, endPoint x: 457, endPoint y: 103, distance: 13.4
click at [451, 90] on link "Schedule" at bounding box center [443, 83] width 55 height 45
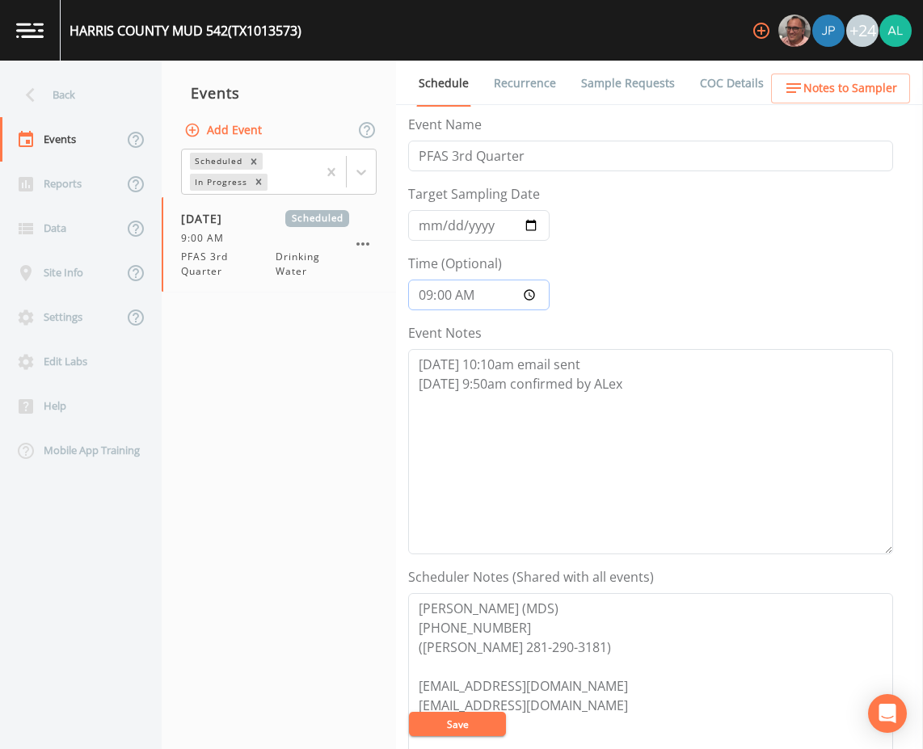
click at [452, 292] on input "09:00:00" at bounding box center [478, 295] width 141 height 31
type input "09:30"
click at [409, 712] on button "Save" at bounding box center [457, 724] width 97 height 24
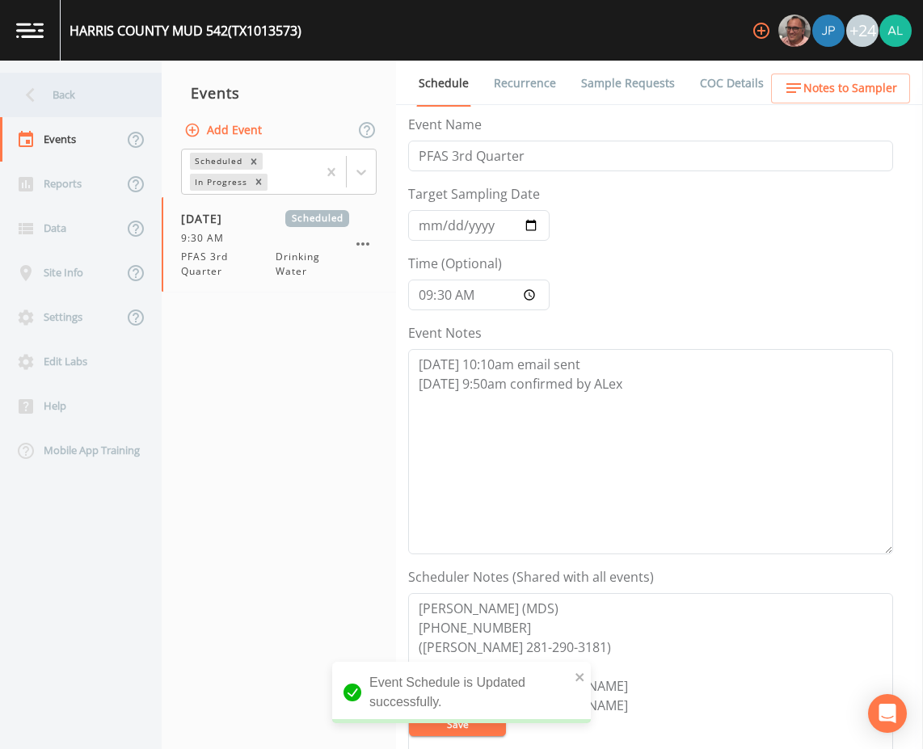
click at [66, 92] on div "Back" at bounding box center [72, 95] width 145 height 44
